Goal: Task Accomplishment & Management: Use online tool/utility

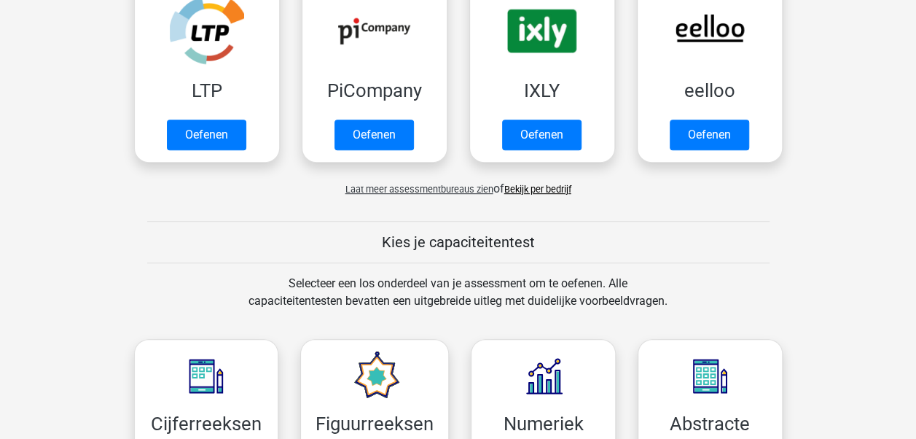
scroll to position [437, 0]
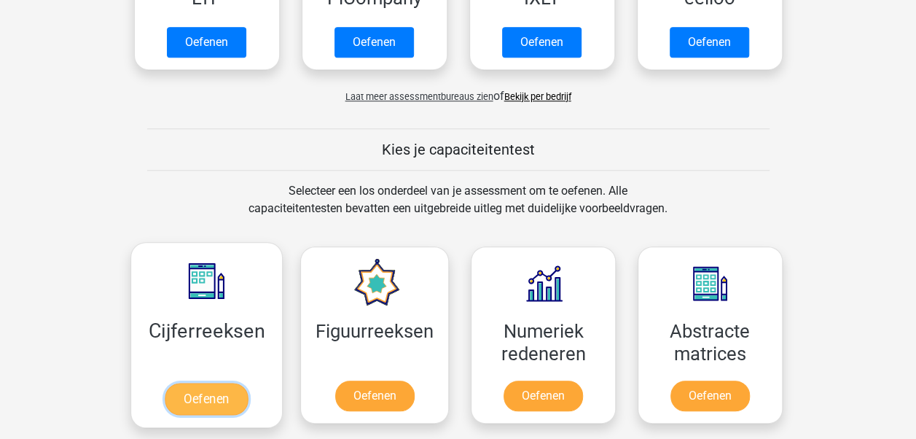
click at [201, 383] on link "Oefenen" at bounding box center [206, 399] width 83 height 32
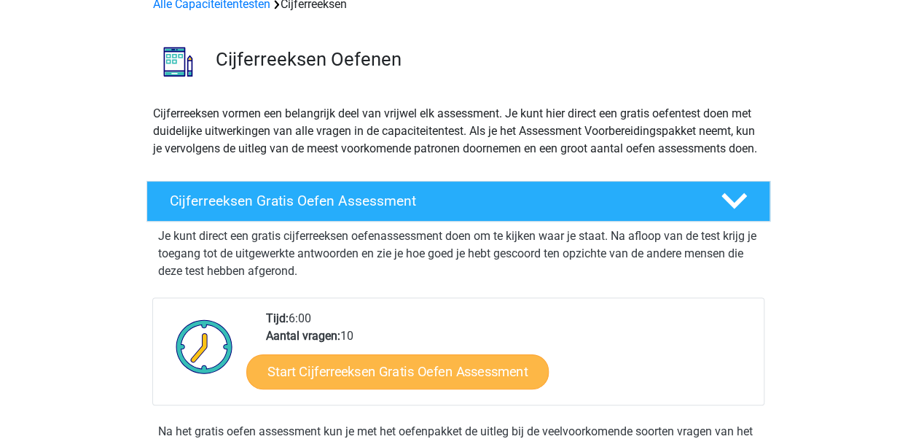
scroll to position [146, 0]
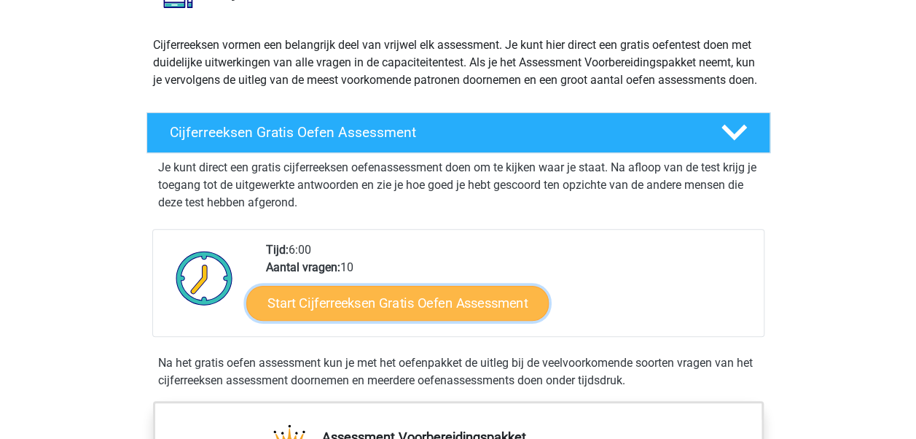
click at [410, 318] on link "Start Cijferreeksen Gratis Oefen Assessment" at bounding box center [397, 302] width 302 height 35
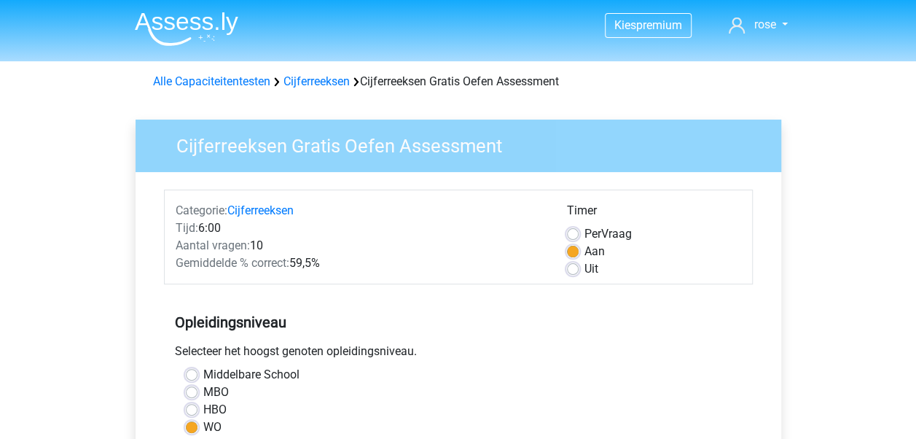
click at [585, 270] on label "Uit" at bounding box center [592, 268] width 14 height 17
click at [575, 270] on input "Uit" at bounding box center [573, 267] width 12 height 15
radio input "true"
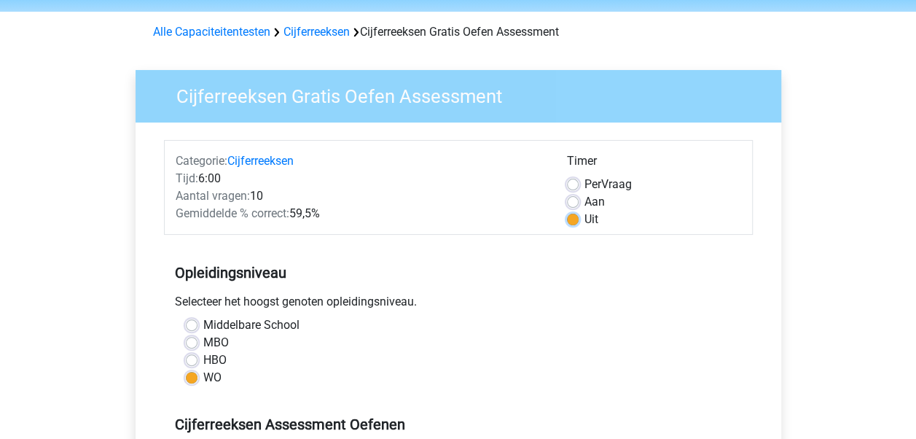
scroll to position [73, 0]
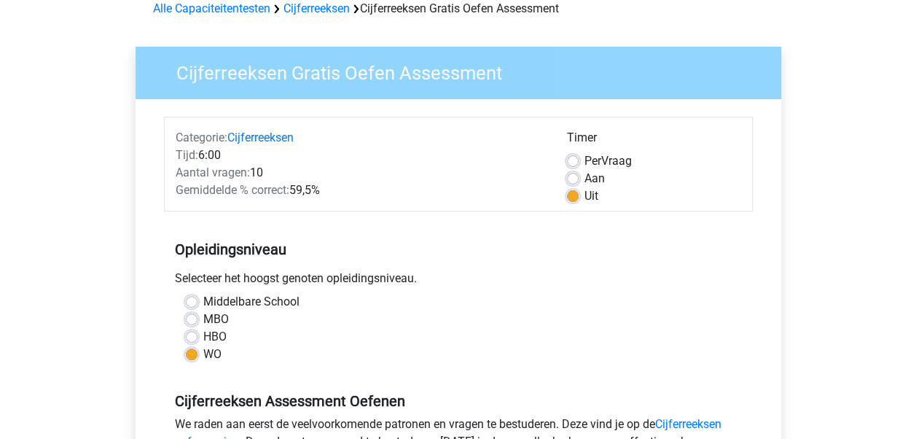
click at [585, 179] on label "Aan" at bounding box center [595, 178] width 20 height 17
click at [574, 179] on input "Aan" at bounding box center [573, 177] width 12 height 15
radio input "true"
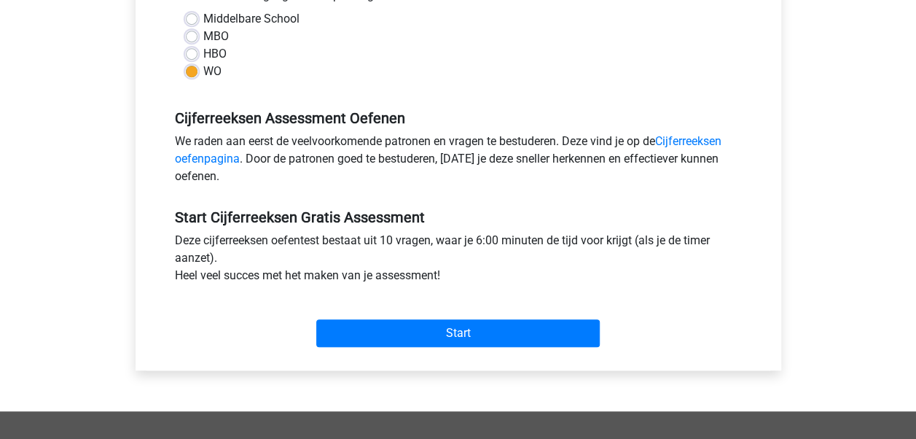
scroll to position [364, 0]
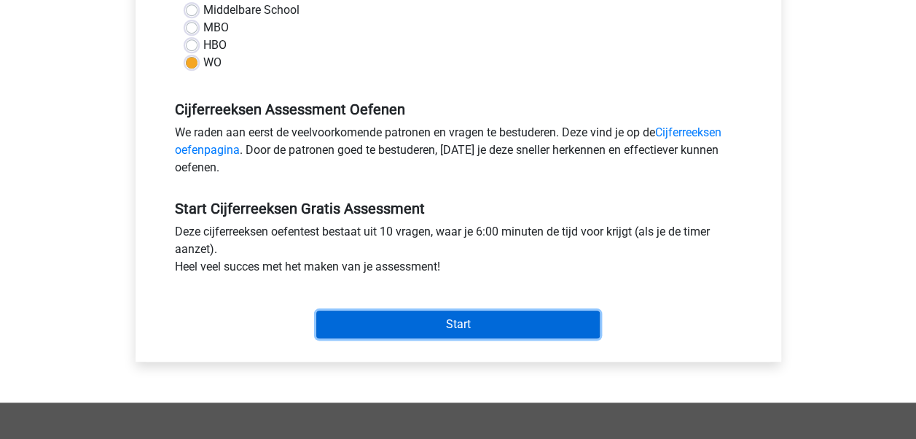
click at [499, 318] on input "Start" at bounding box center [458, 324] width 284 height 28
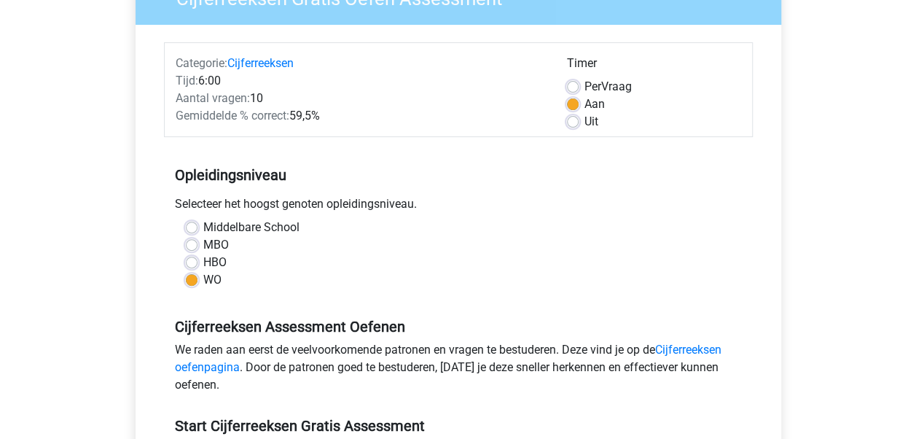
scroll to position [73, 0]
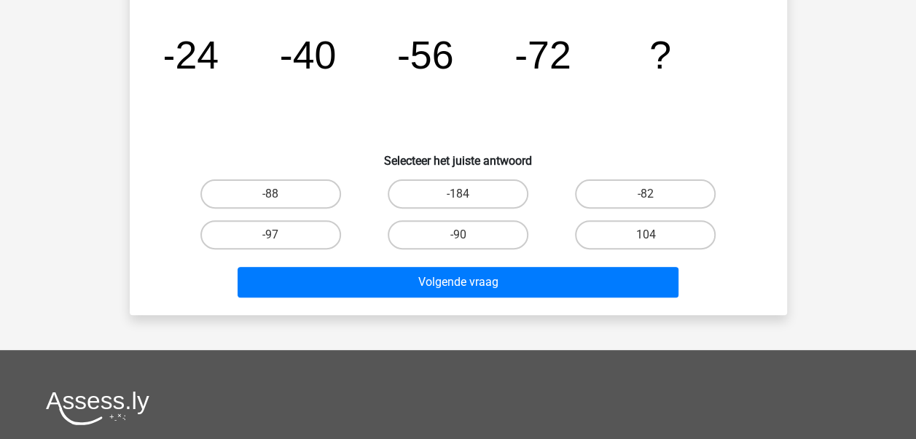
scroll to position [146, 0]
